Goal: Find specific page/section: Find specific page/section

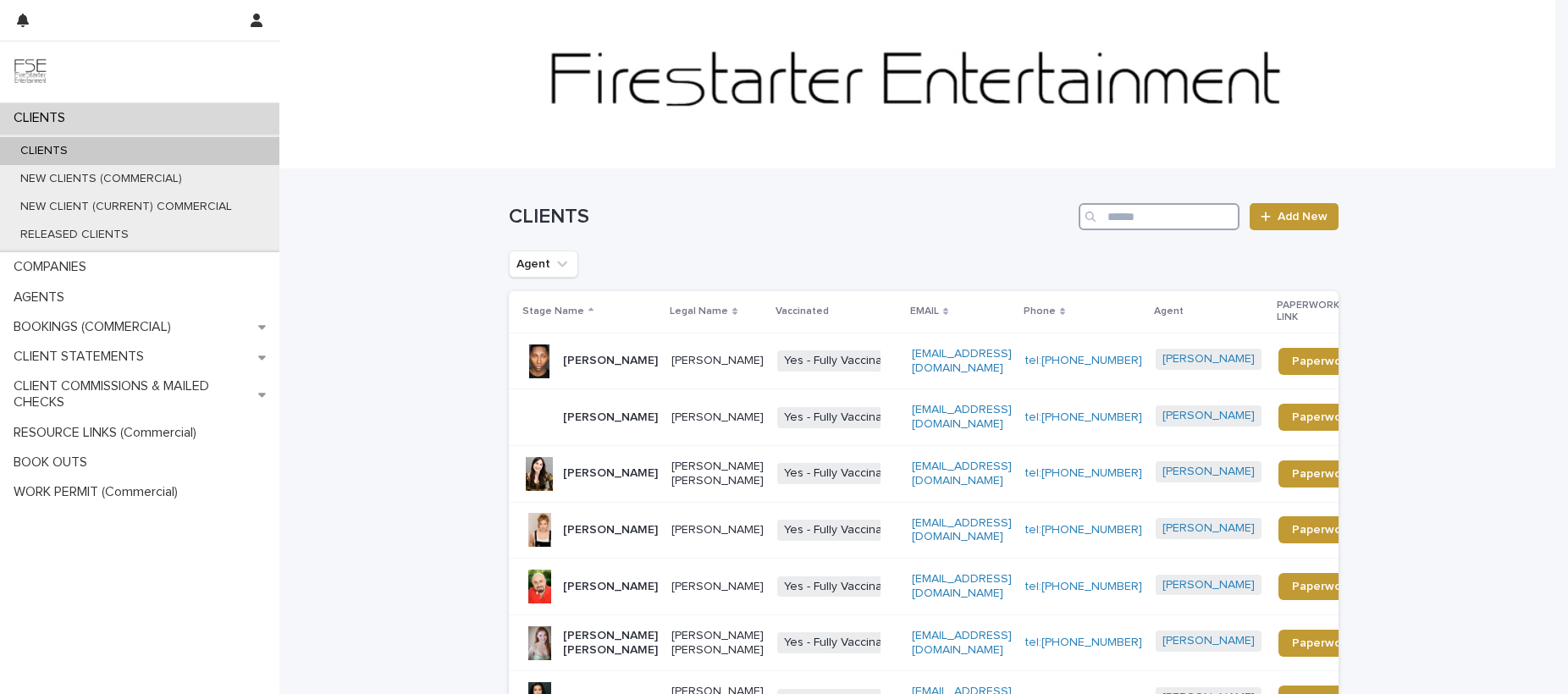
click at [1187, 216] on input "Search" at bounding box center [1158, 216] width 161 height 27
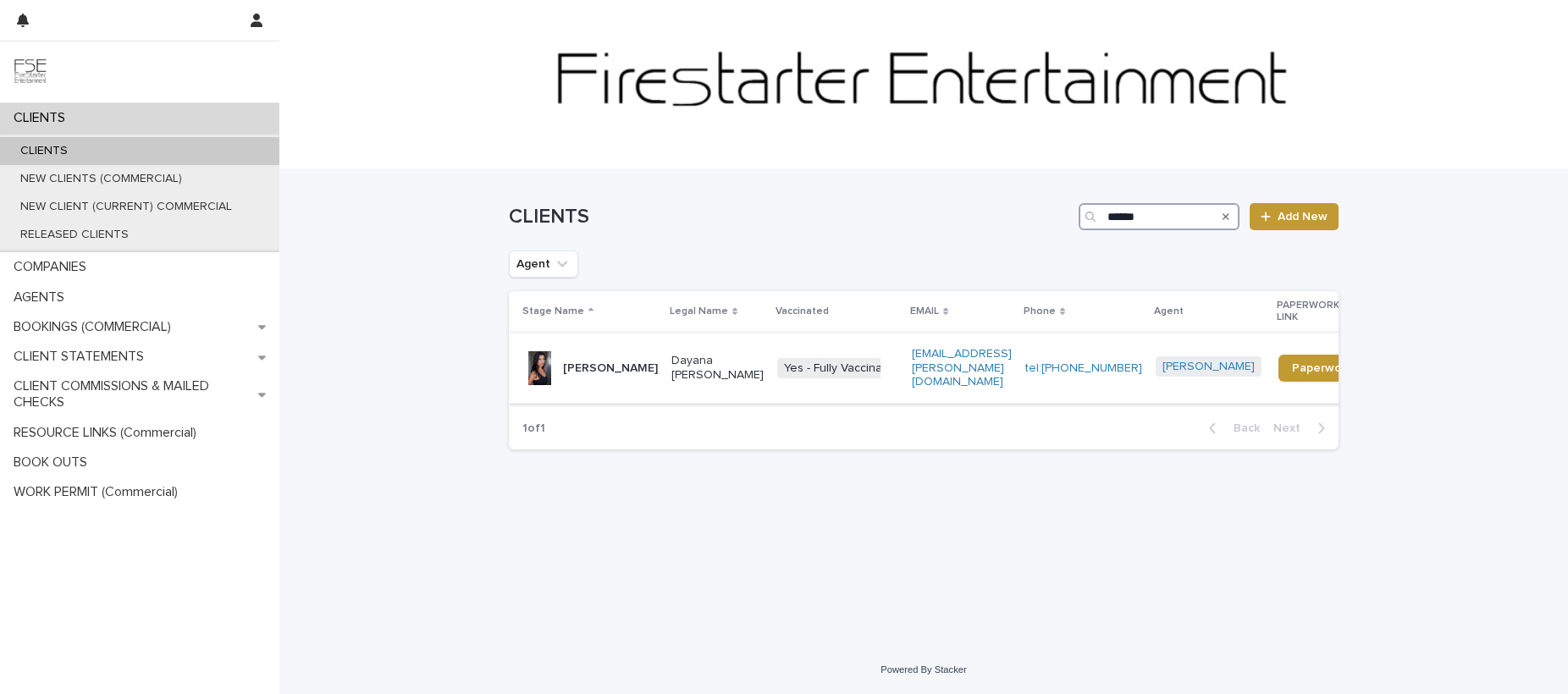
type input "******"
click at [694, 354] on p "Dayana [PERSON_NAME]" at bounding box center [717, 368] width 92 height 28
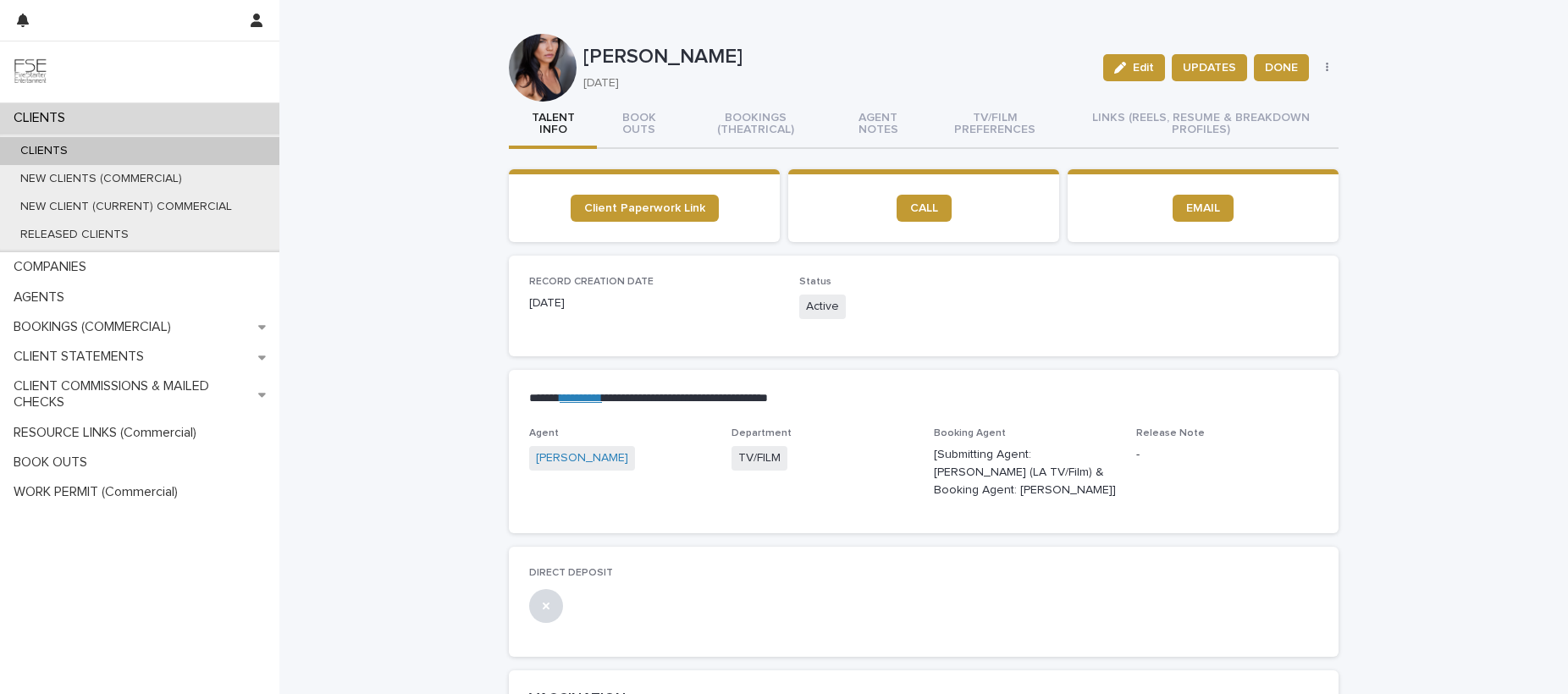
click at [27, 72] on img at bounding box center [30, 72] width 34 height 34
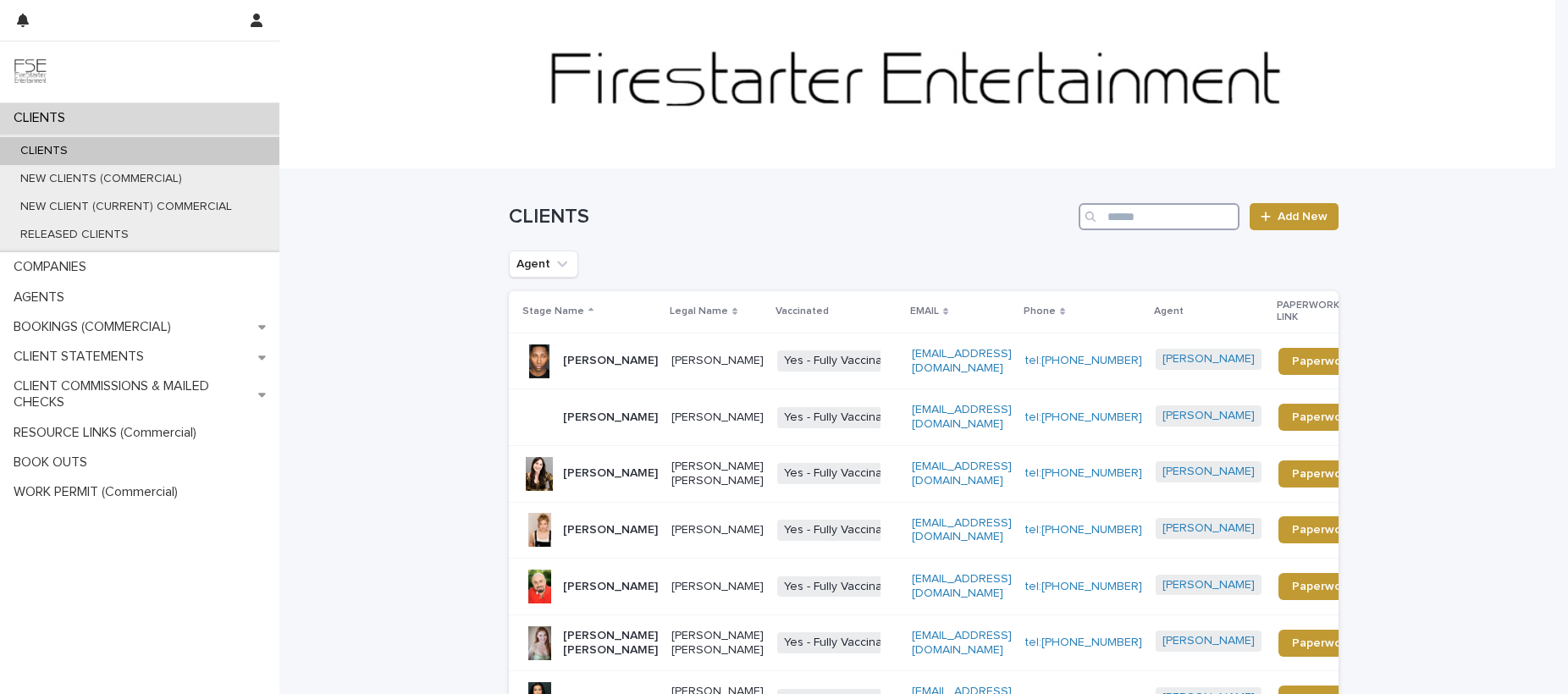
click at [1113, 222] on input "Search" at bounding box center [1158, 216] width 161 height 27
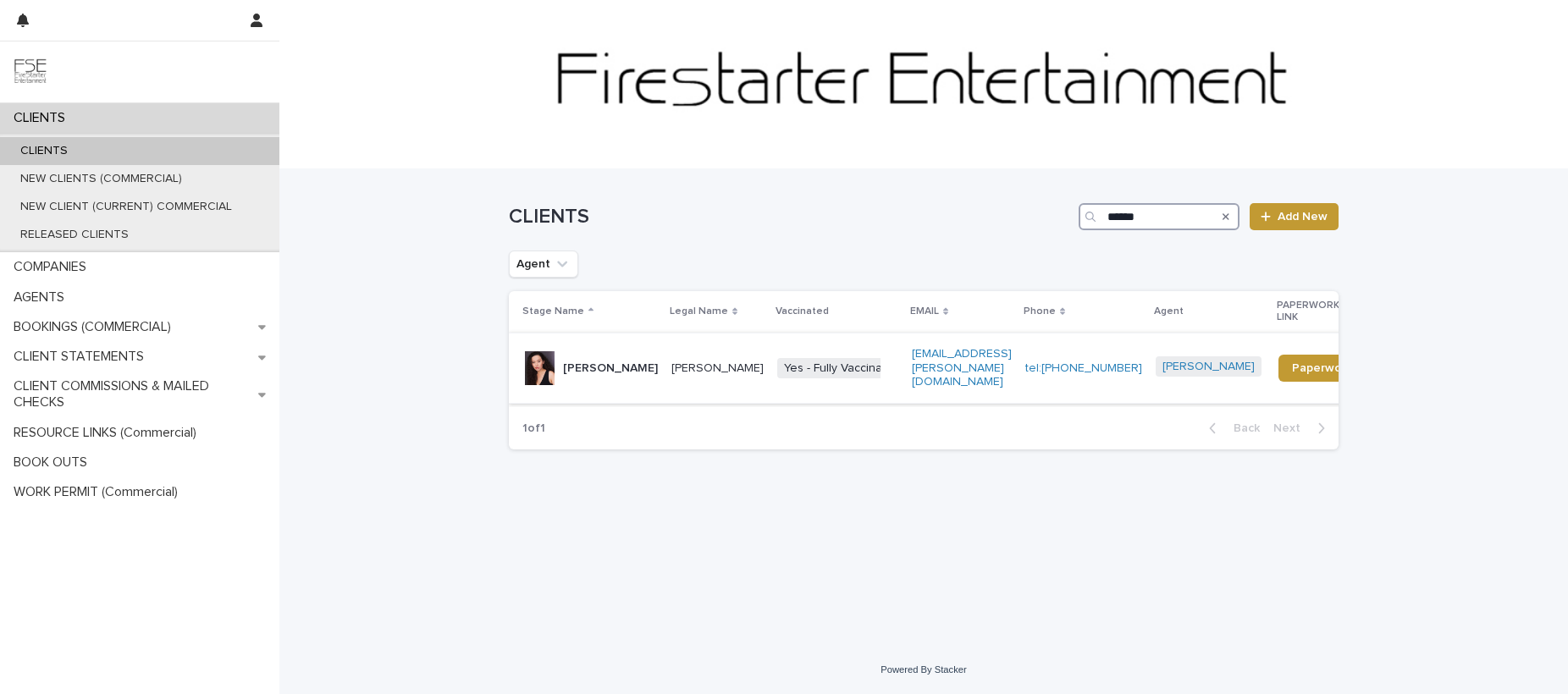
type input "******"
click at [622, 361] on div "[PERSON_NAME]" at bounding box center [609, 369] width 95 height 28
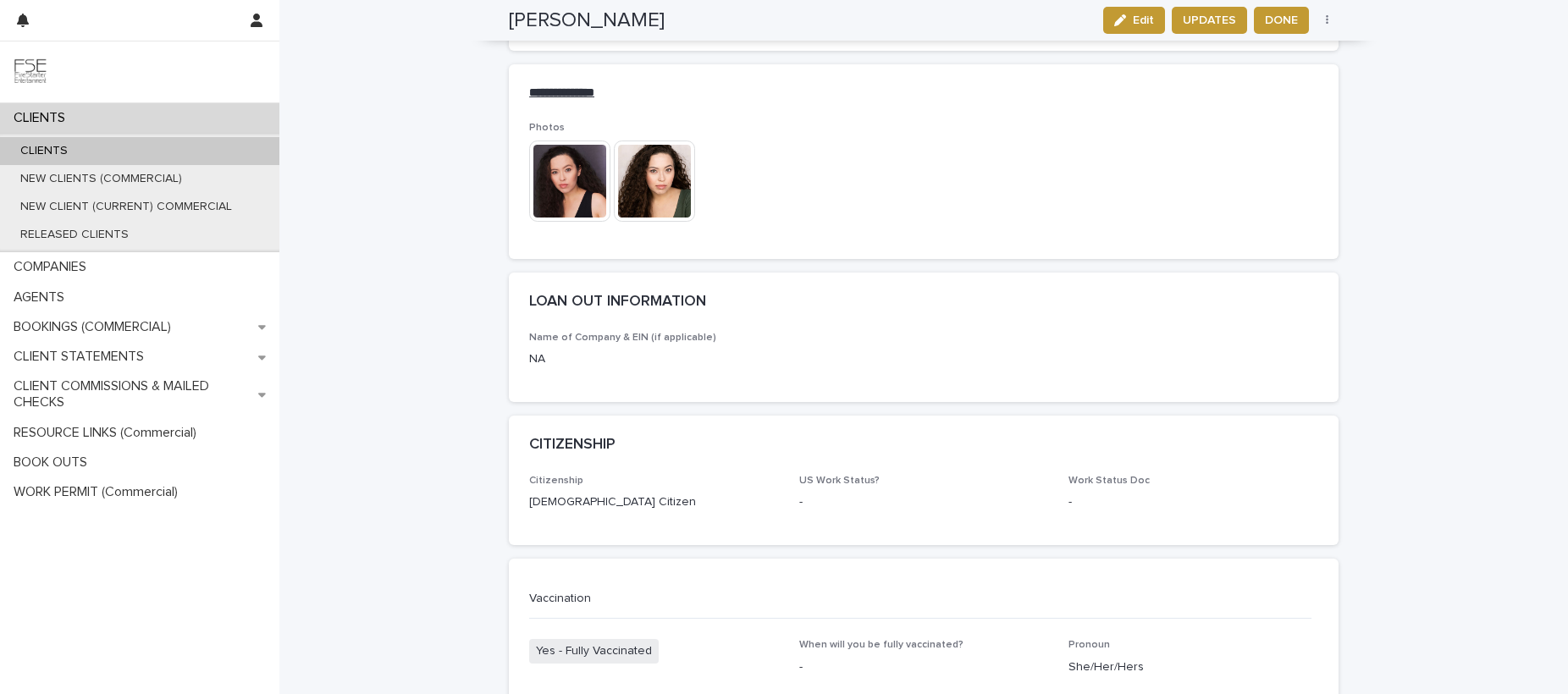
scroll to position [2438, 0]
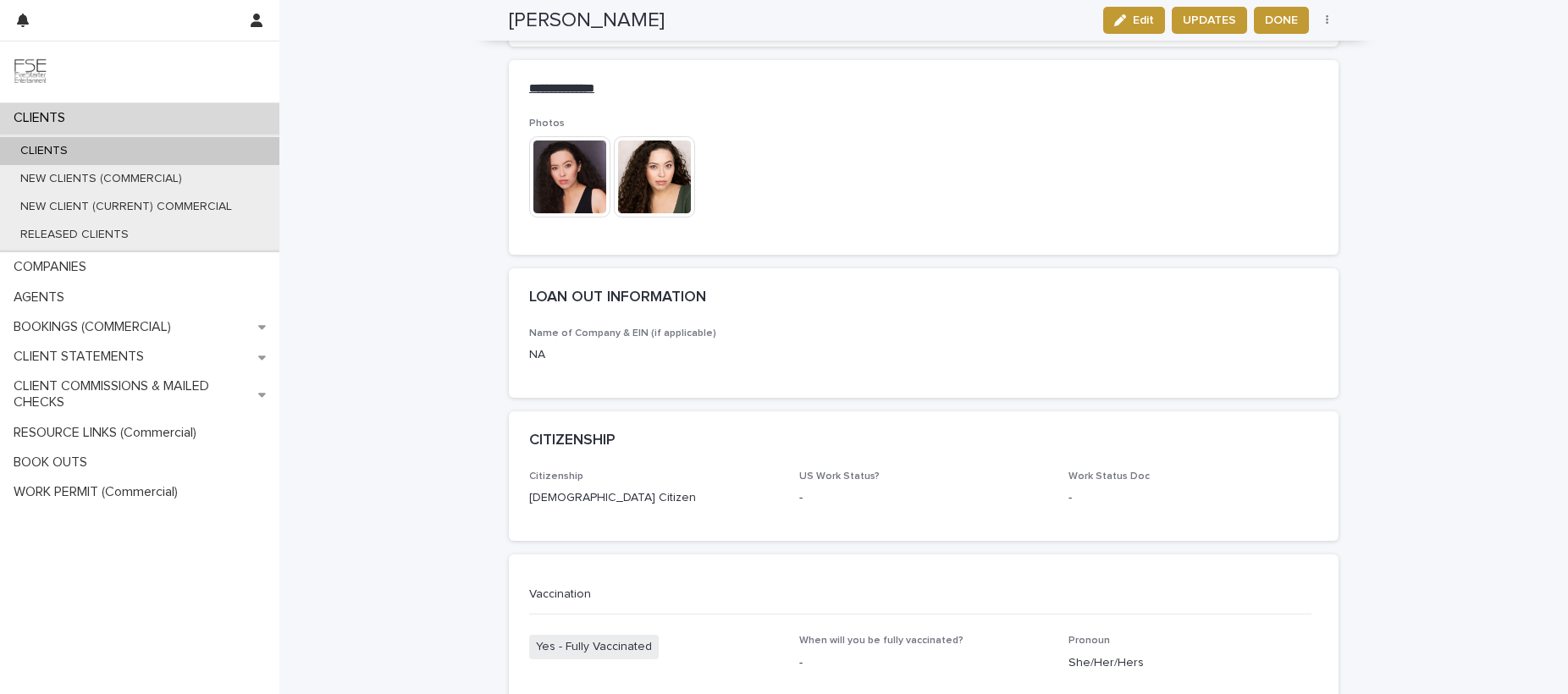
click at [551, 136] on img at bounding box center [570, 176] width 81 height 81
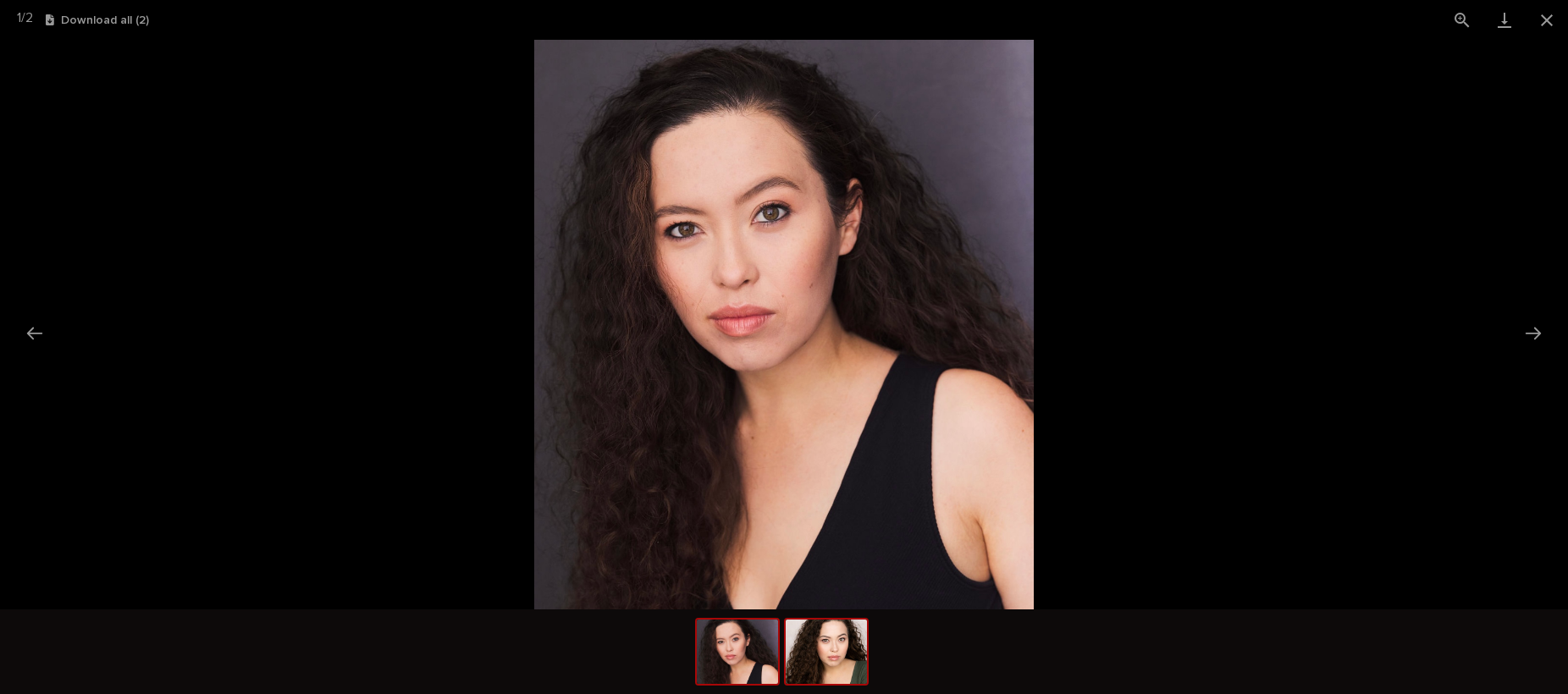
click at [819, 662] on img at bounding box center [826, 652] width 81 height 64
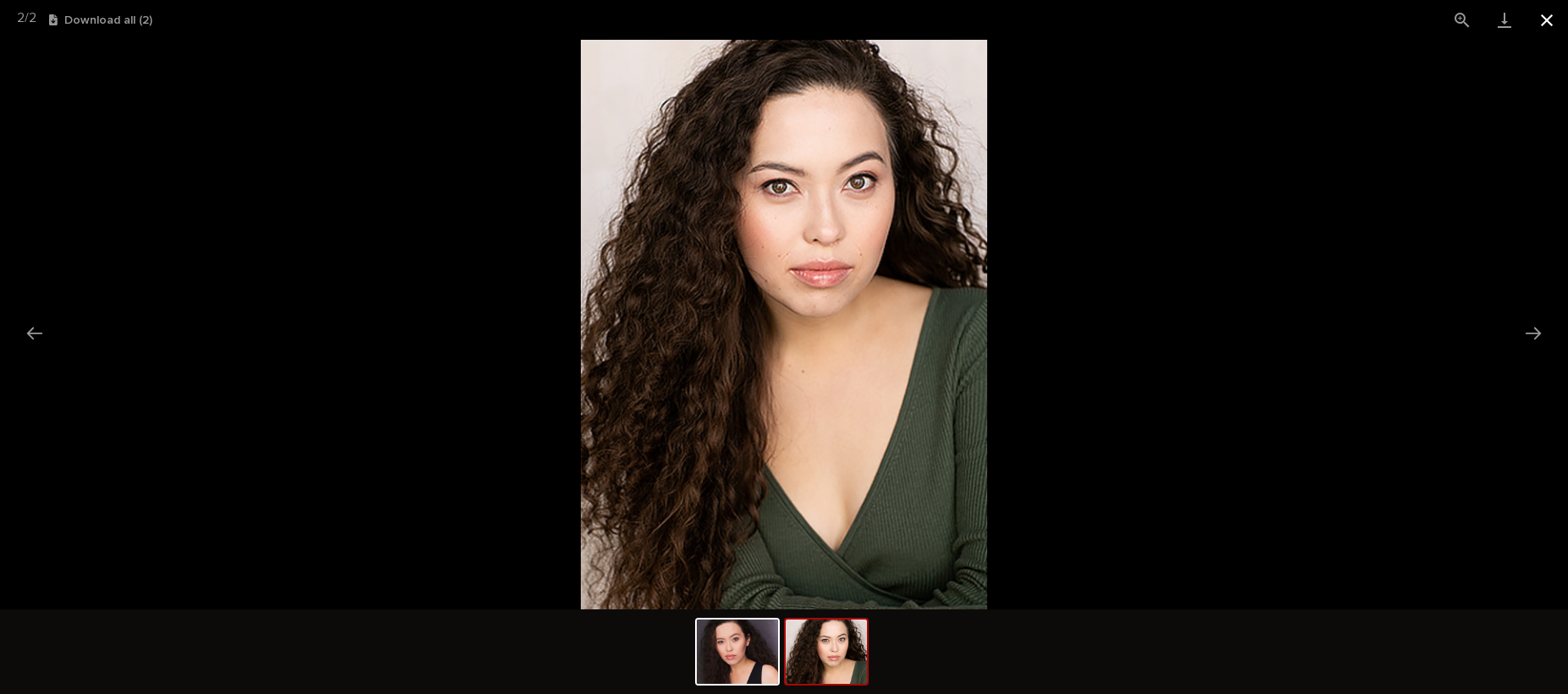
click at [1553, 28] on button "Close gallery" at bounding box center [1547, 19] width 42 height 40
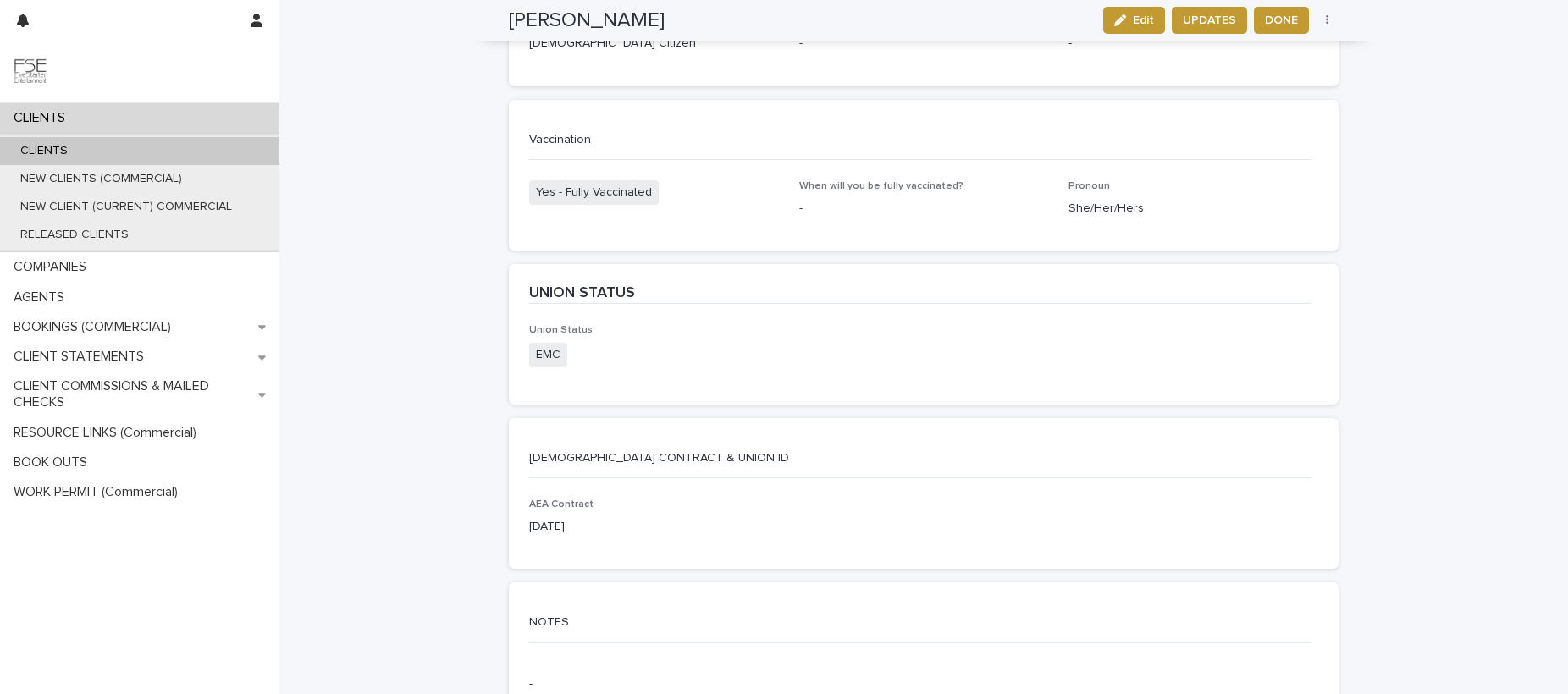
scroll to position [2883, 0]
